Goal: Task Accomplishment & Management: Manage account settings

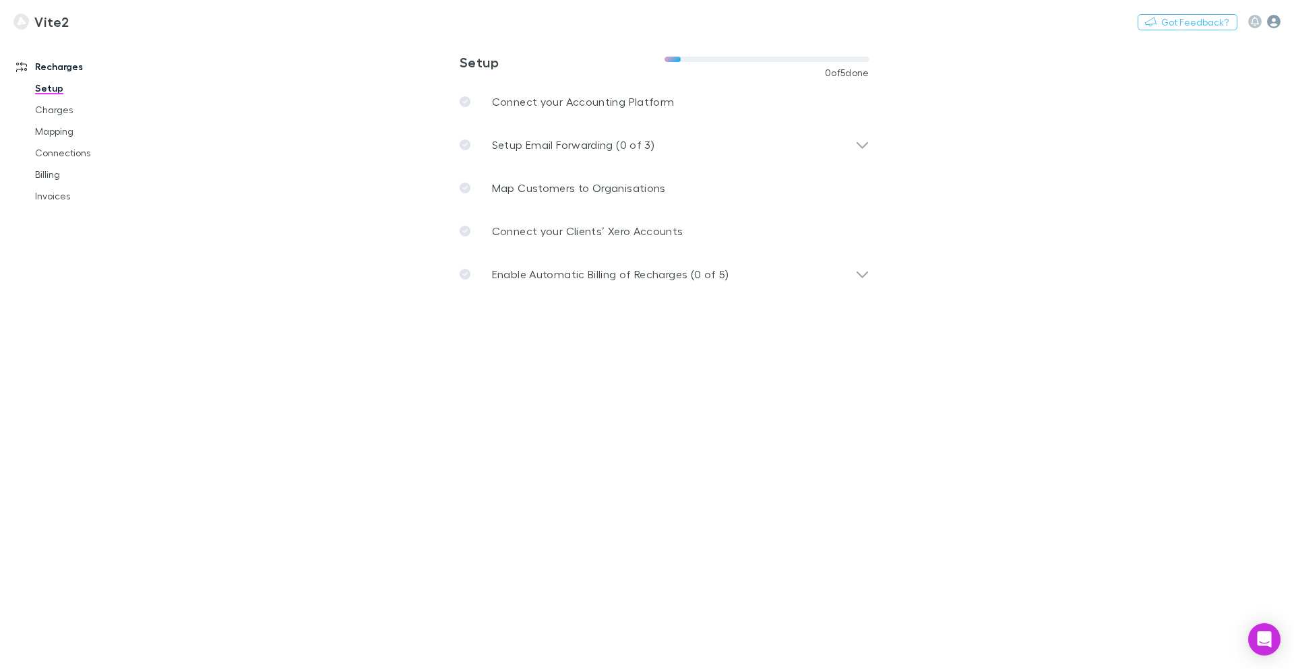
click at [1277, 23] on icon "button" at bounding box center [1273, 21] width 13 height 13
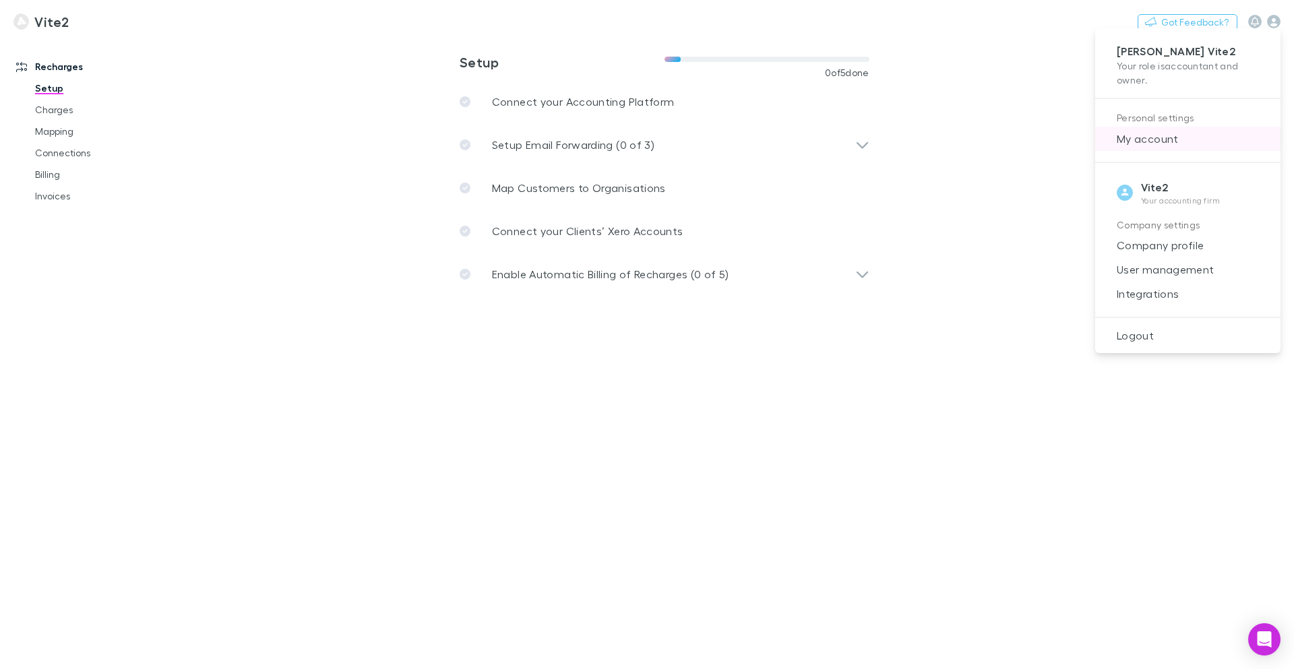
click at [1198, 148] on li "My account" at bounding box center [1187, 139] width 185 height 24
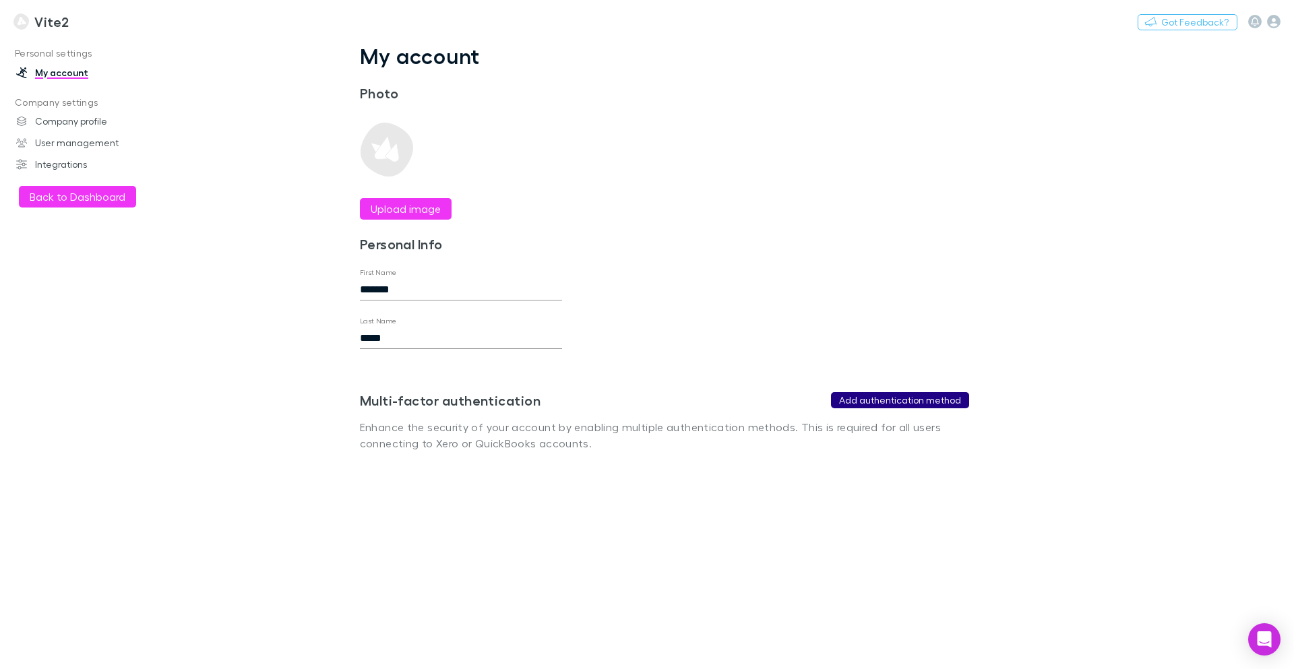
click at [888, 403] on button "Add authentication method" at bounding box center [900, 400] width 138 height 16
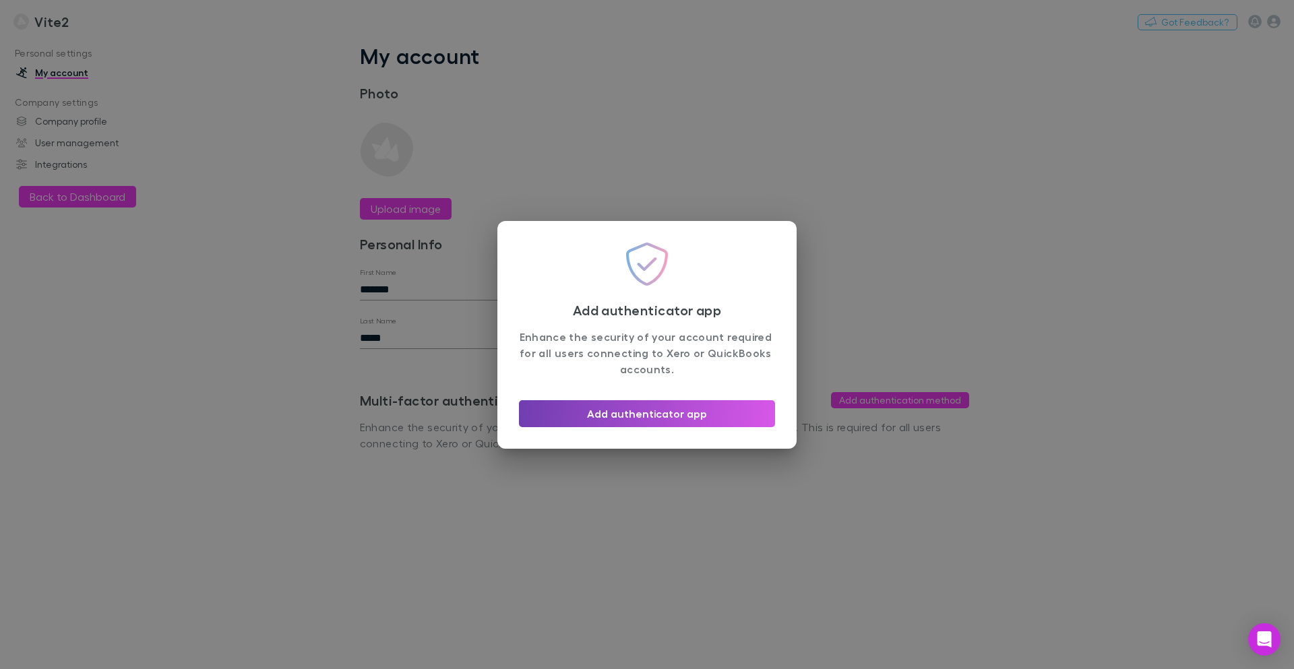
click at [673, 413] on button "Add authenticator app" at bounding box center [647, 413] width 256 height 27
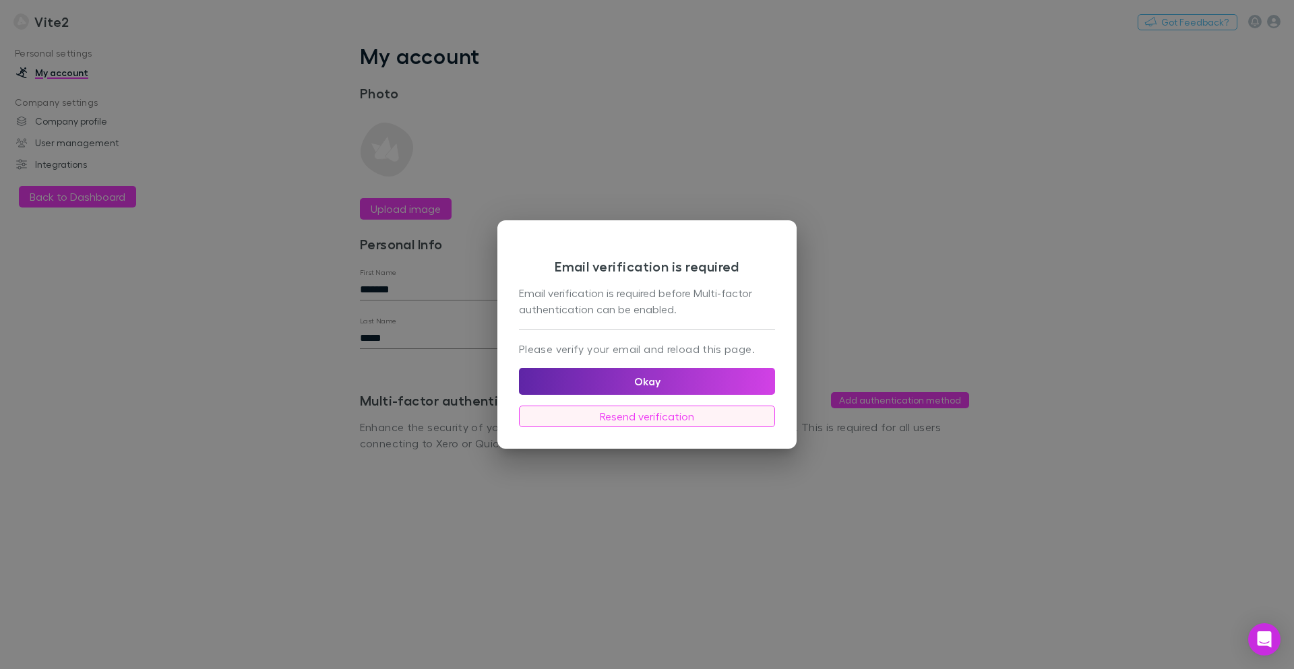
click at [649, 418] on button "Resend verification" at bounding box center [647, 417] width 256 height 22
